Goal: Find specific page/section: Find specific page/section

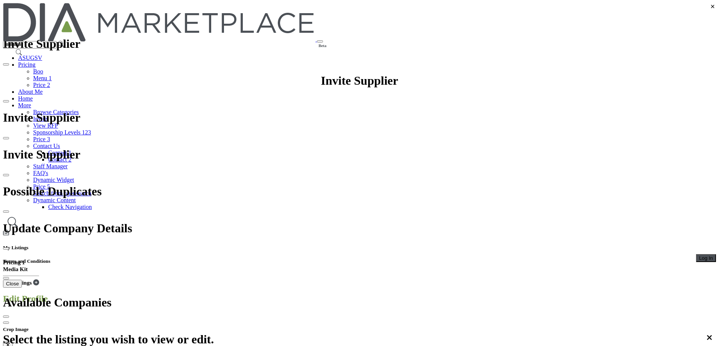
click at [696, 254] on button "Log In" at bounding box center [706, 258] width 20 height 8
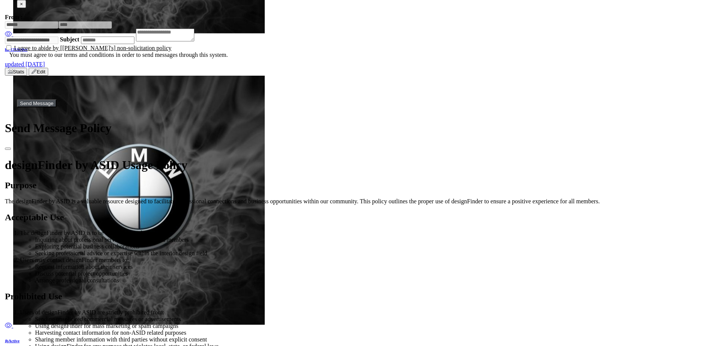
scroll to position [2598, 0]
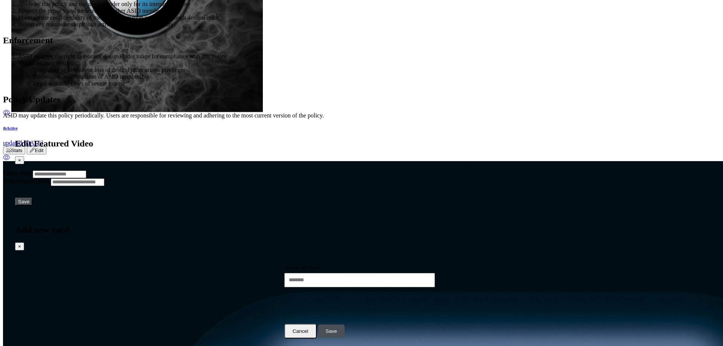
scroll to position [105, 0]
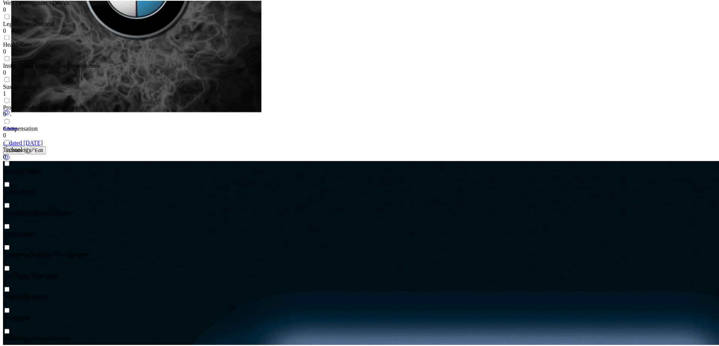
scroll to position [0, 0]
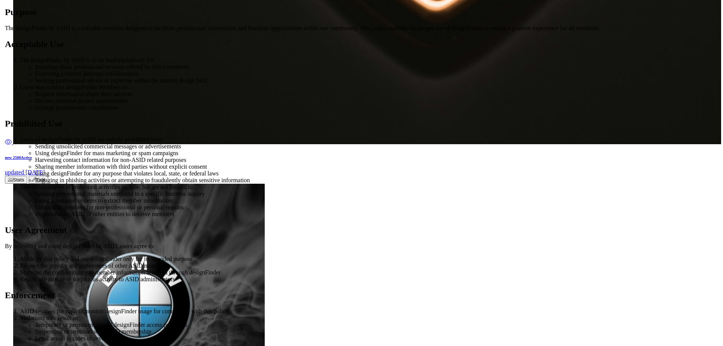
scroll to position [1544, 0]
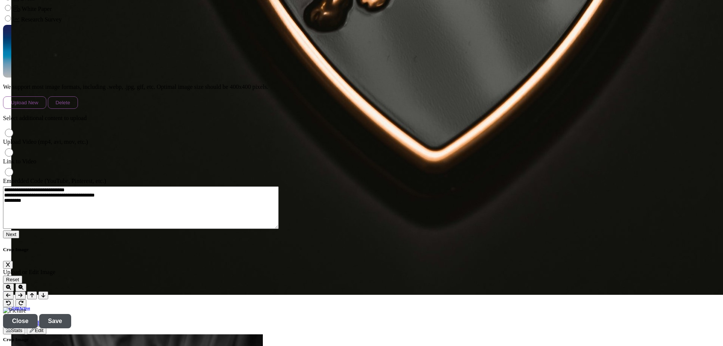
scroll to position [157, 0]
click at [19, 238] on button "Next" at bounding box center [11, 234] width 16 height 8
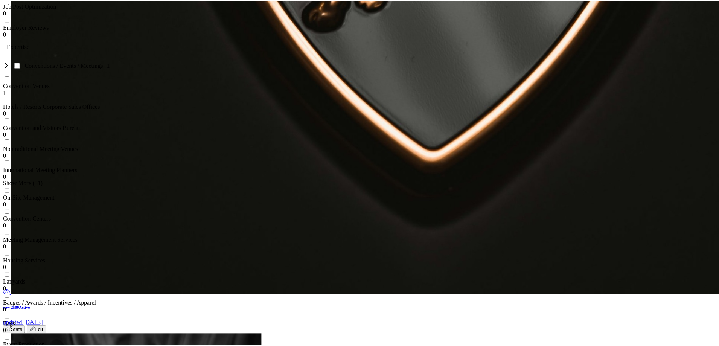
scroll to position [0, 0]
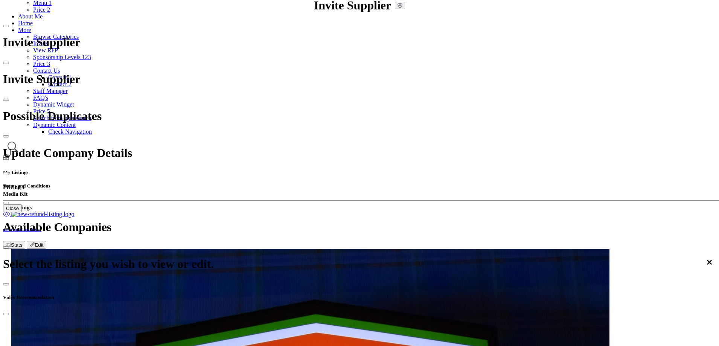
scroll to position [226, 0]
